Goal: Task Accomplishment & Management: Manage account settings

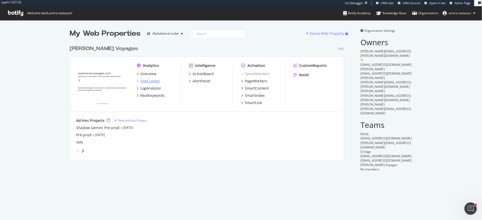
click at [148, 79] on div "SiteCrawler" at bounding box center [150, 80] width 20 height 5
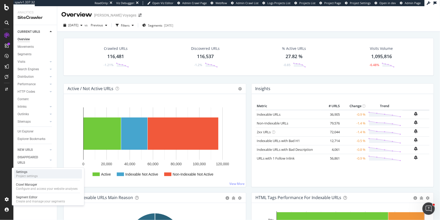
click at [38, 173] on div "Settings Project settings" at bounding box center [48, 173] width 68 height 9
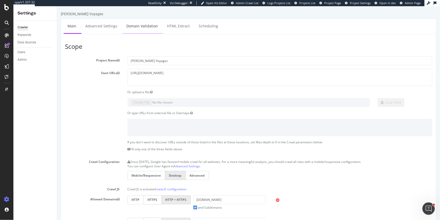
click at [144, 30] on link "Domain Validation" at bounding box center [141, 26] width 39 height 14
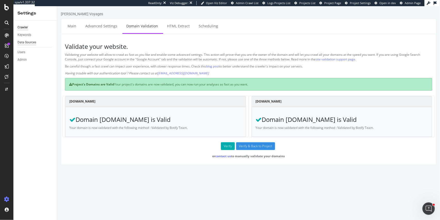
click at [28, 43] on div "Data Sources" at bounding box center [27, 42] width 19 height 5
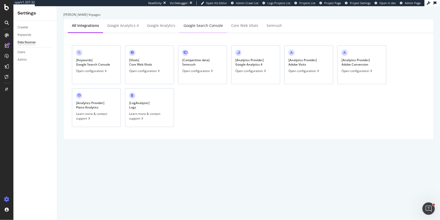
click at [193, 27] on div "Google Search Console" at bounding box center [202, 25] width 39 height 5
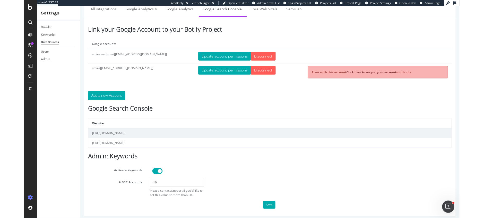
scroll to position [18, 0]
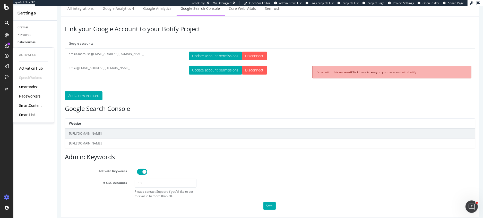
click at [29, 87] on div "SmartIndex" at bounding box center [28, 86] width 19 height 5
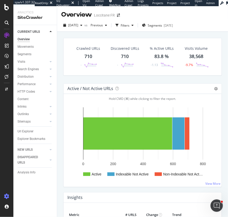
click at [6, 194] on icon at bounding box center [6, 196] width 5 height 5
click at [4, 194] on icon at bounding box center [6, 196] width 5 height 5
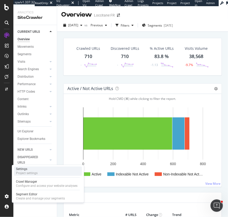
click at [22, 170] on div "Settings" at bounding box center [27, 169] width 22 height 4
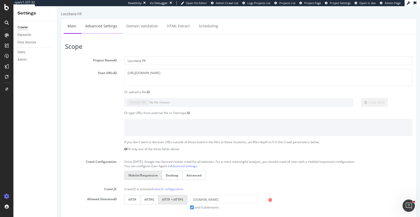
click at [92, 27] on link "Advanced Settings" at bounding box center [101, 26] width 40 height 14
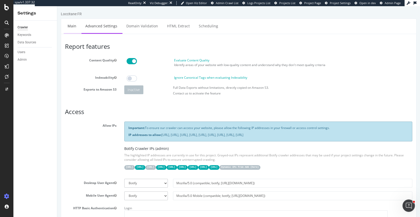
click at [73, 27] on link "Main" at bounding box center [72, 26] width 16 height 14
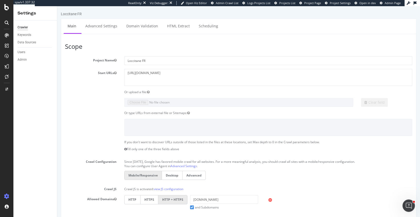
click at [103, 95] on section "Project Name Loccitane FR Start URLs https://fr.loccitane.com Or upload a file:…" at bounding box center [238, 167] width 347 height 222
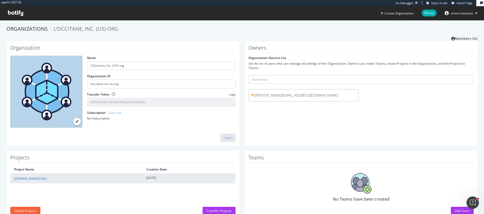
scroll to position [14, 0]
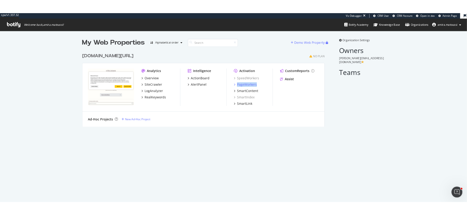
scroll to position [214, 529]
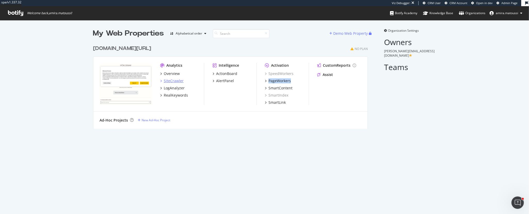
click at [164, 79] on div "SiteCrawler" at bounding box center [174, 80] width 20 height 5
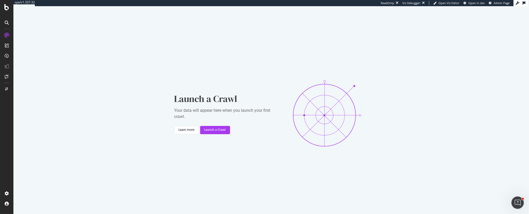
drag, startPoint x: 210, startPoint y: 130, endPoint x: 181, endPoint y: 147, distance: 32.9
click at [182, 147] on div "Launch a Crawl Your data will appear here when you launch your first crawl. Lea…" at bounding box center [271, 113] width 194 height 82
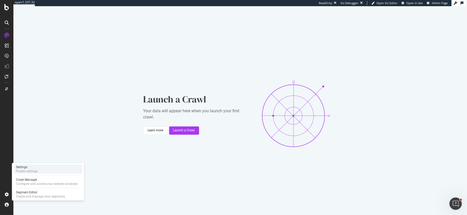
click at [31, 169] on div "Settings" at bounding box center [27, 167] width 22 height 4
